Goal: Task Accomplishment & Management: Use online tool/utility

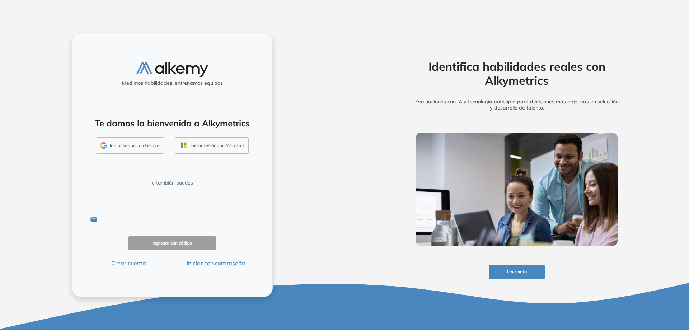
click at [163, 217] on input "text" at bounding box center [178, 219] width 163 height 14
click at [123, 198] on div "Medimos habilidades, entrenamos equipos Te damos la bienvenida a Alkymetrics In…" at bounding box center [172, 165] width 201 height 264
click at [147, 169] on div "Medimos habilidades, entrenamos equipos Te damos la bienvenida a Alkymetrics In…" at bounding box center [172, 165] width 201 height 264
click at [400, 108] on div "Identifica habilidades reales con Alkymetrics Evaluaciones con IA y tecnología …" at bounding box center [516, 165] width 344 height 330
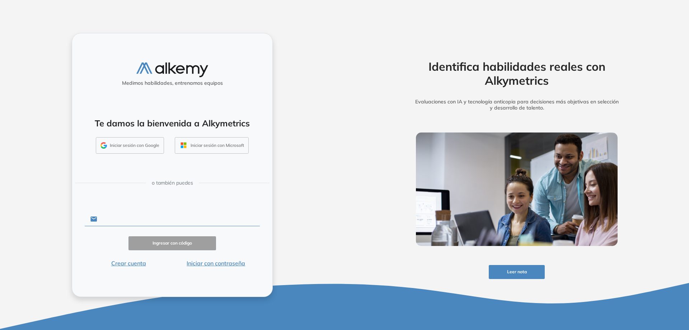
click at [132, 213] on input "text" at bounding box center [178, 219] width 163 height 14
click at [306, 187] on div "Medimos habilidades, entrenamos equipos Te damos la bienvenida a Alkymetrics In…" at bounding box center [172, 165] width 344 height 330
